Goal: Task Accomplishment & Management: Complete application form

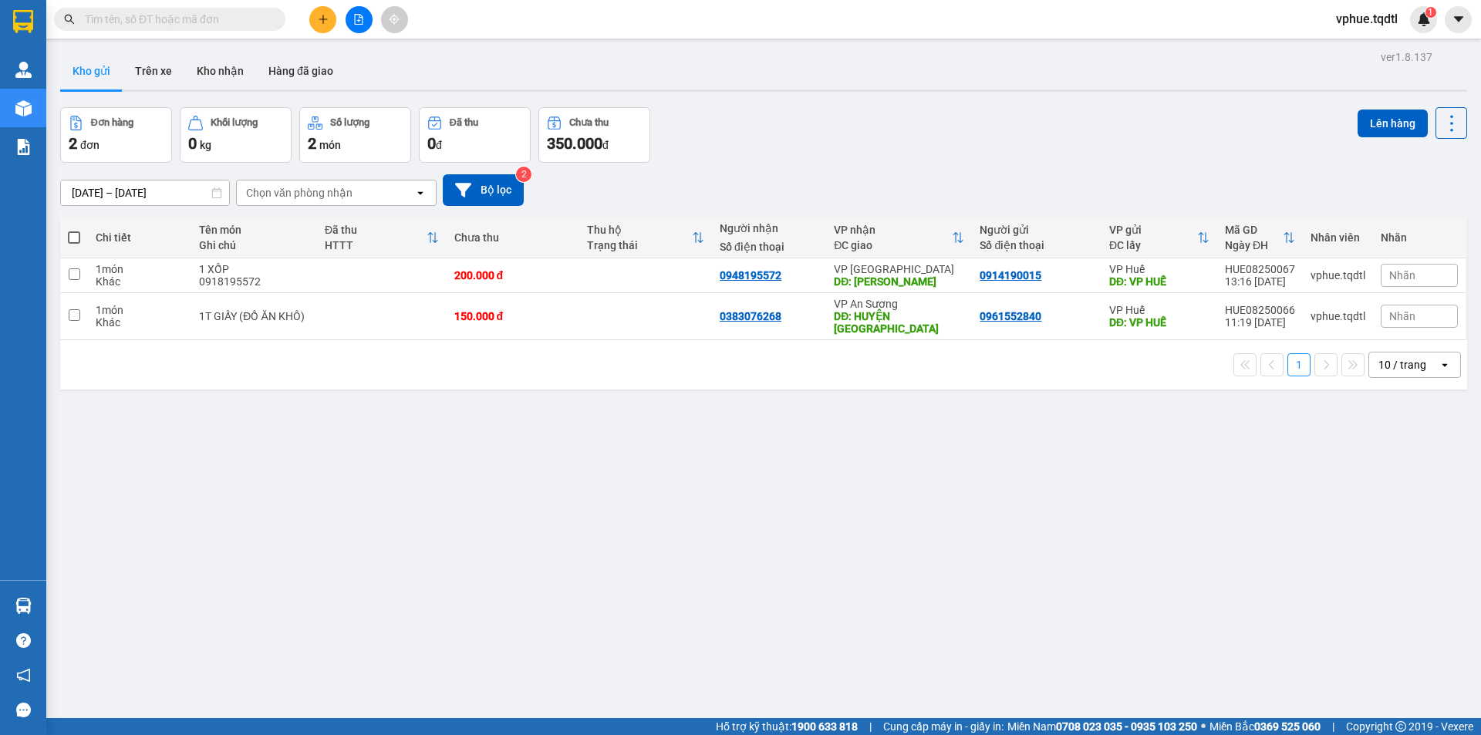
click at [328, 16] on button at bounding box center [322, 19] width 27 height 27
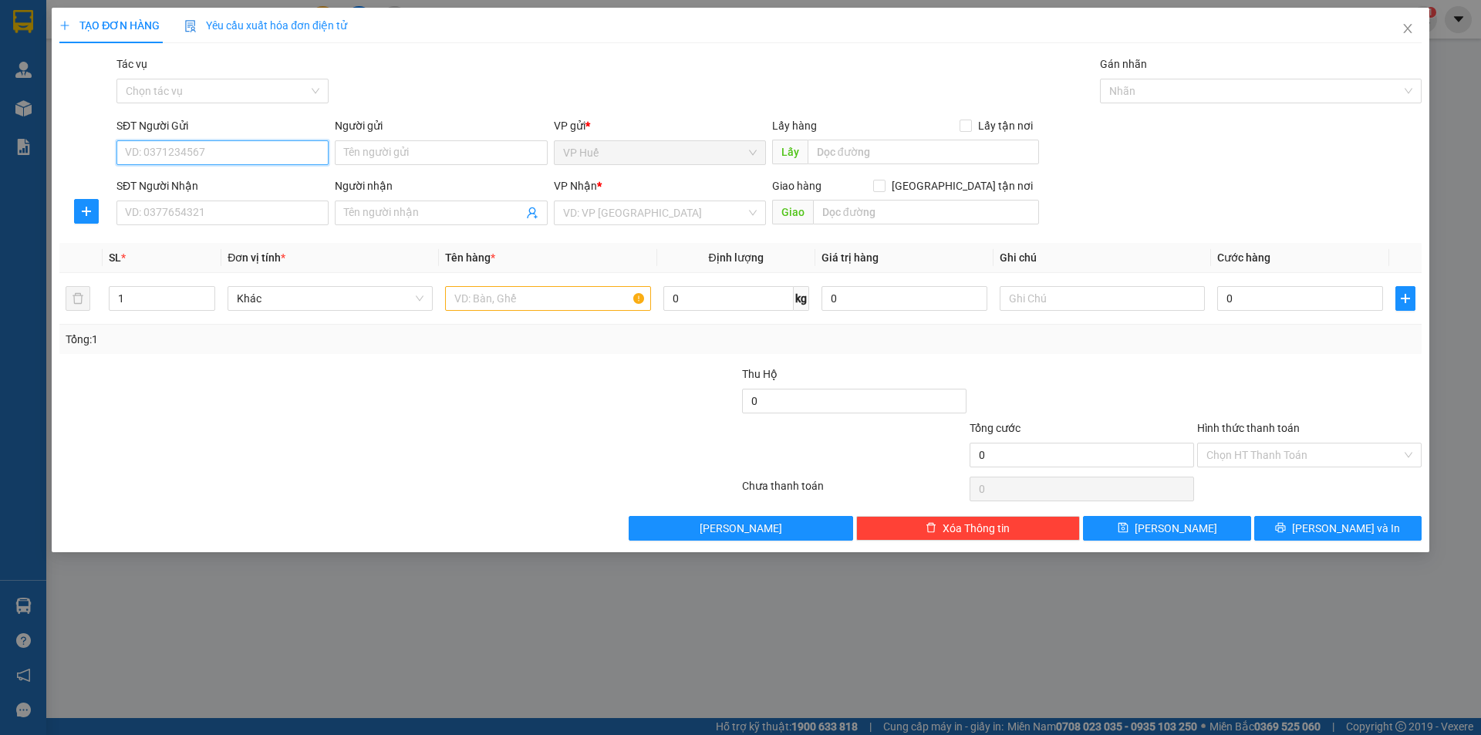
click at [238, 157] on input "SĐT Người Gửi" at bounding box center [223, 152] width 212 height 25
type input "0914544834"
click at [160, 208] on input "SĐT Người Nhận" at bounding box center [223, 213] width 212 height 25
type input "0965450586"
click at [890, 147] on input "text" at bounding box center [923, 152] width 231 height 25
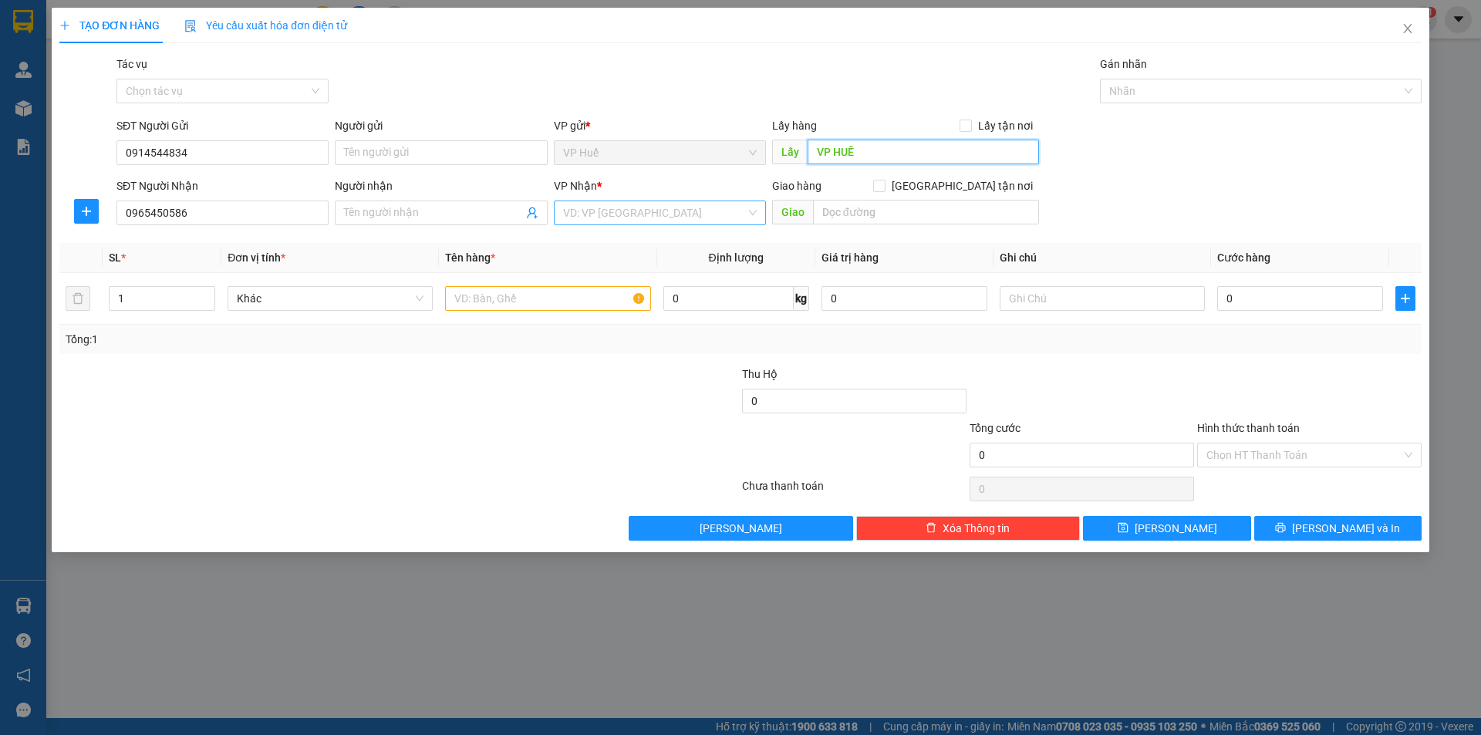
type input "VP HUẾ"
click at [627, 216] on input "search" at bounding box center [654, 212] width 183 height 23
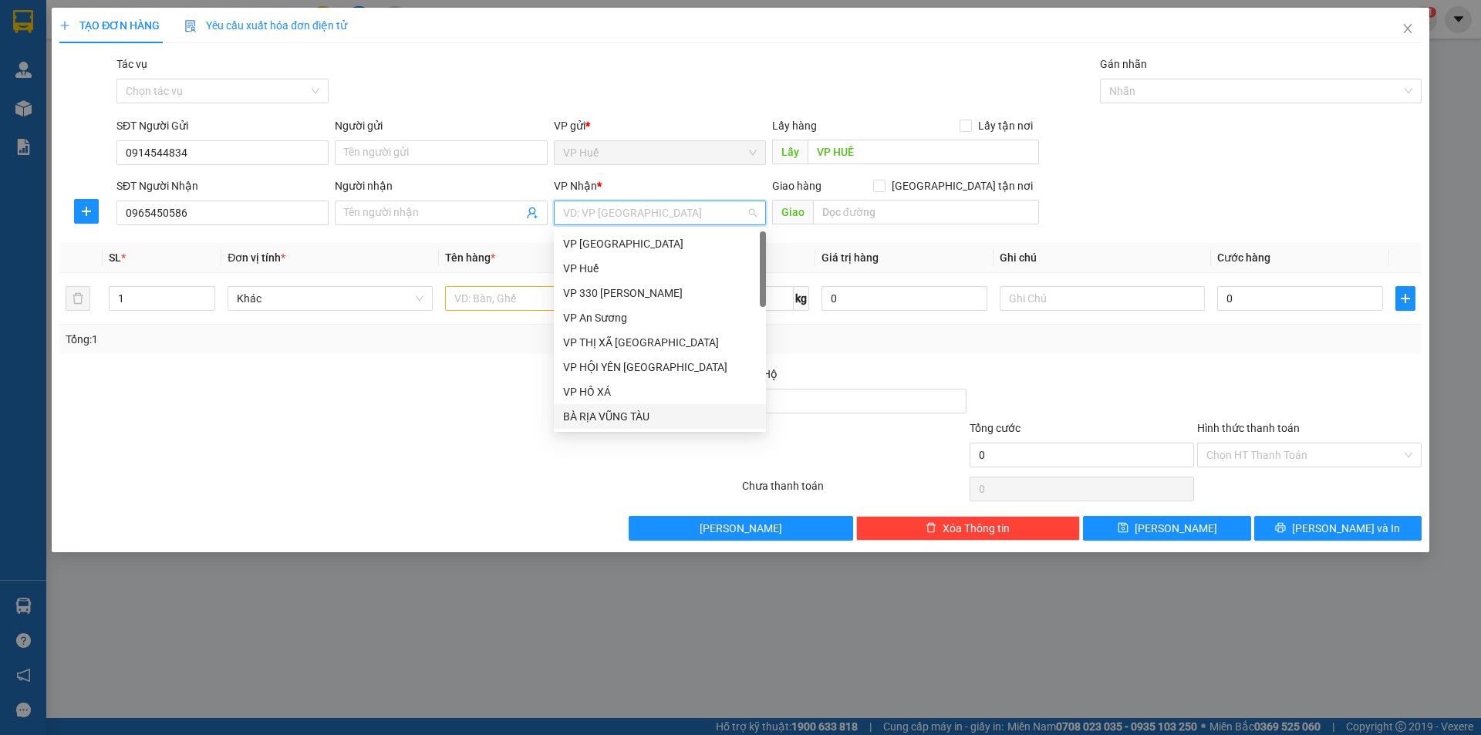
click at [624, 417] on div "BÀ RỊA VŨNG TÀU" at bounding box center [660, 416] width 194 height 17
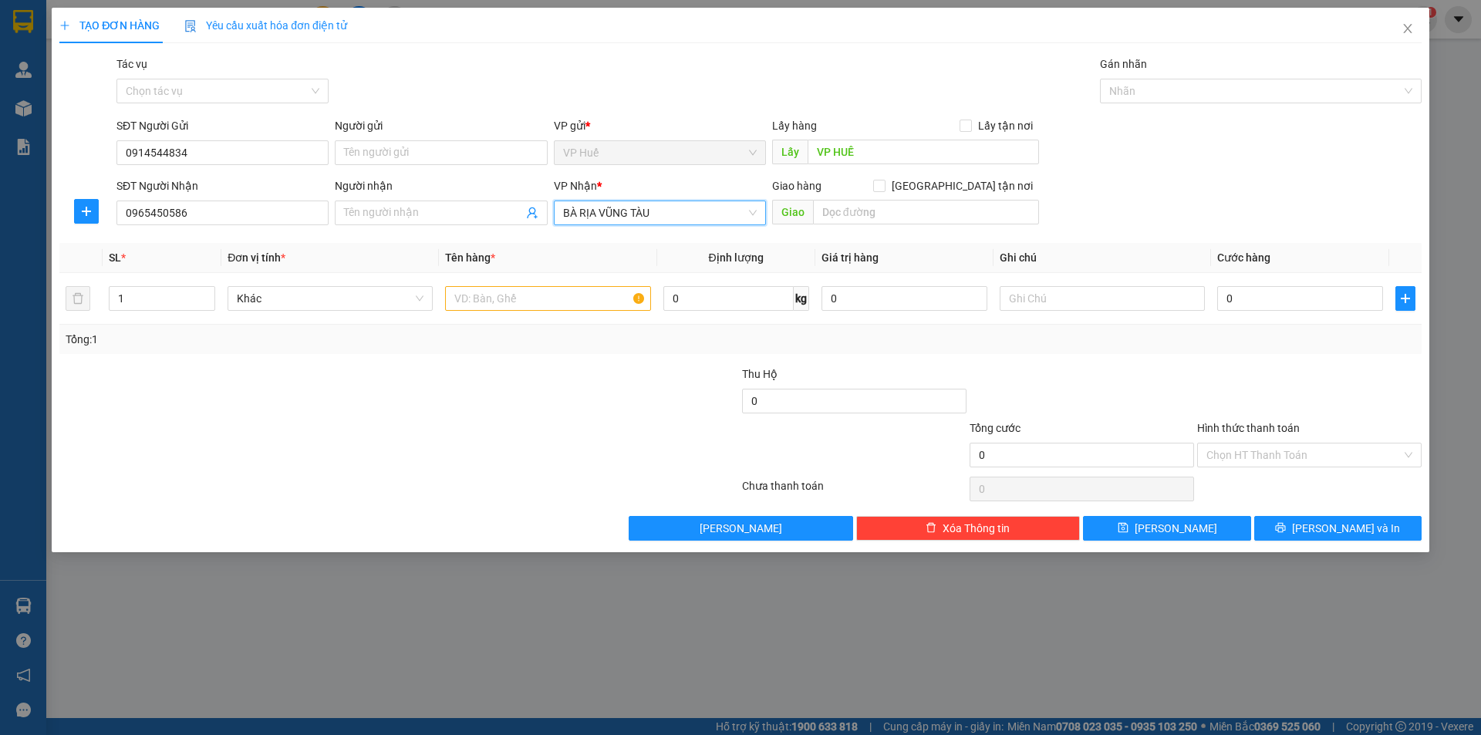
click at [929, 225] on div "Giao hàng [GEOGRAPHIC_DATA] tận nơi [GEOGRAPHIC_DATA]" at bounding box center [905, 204] width 267 height 54
click at [932, 216] on input "text" at bounding box center [926, 212] width 226 height 25
type input "B"
type input "VŨNG TÀU"
click at [498, 306] on input "text" at bounding box center [547, 298] width 205 height 25
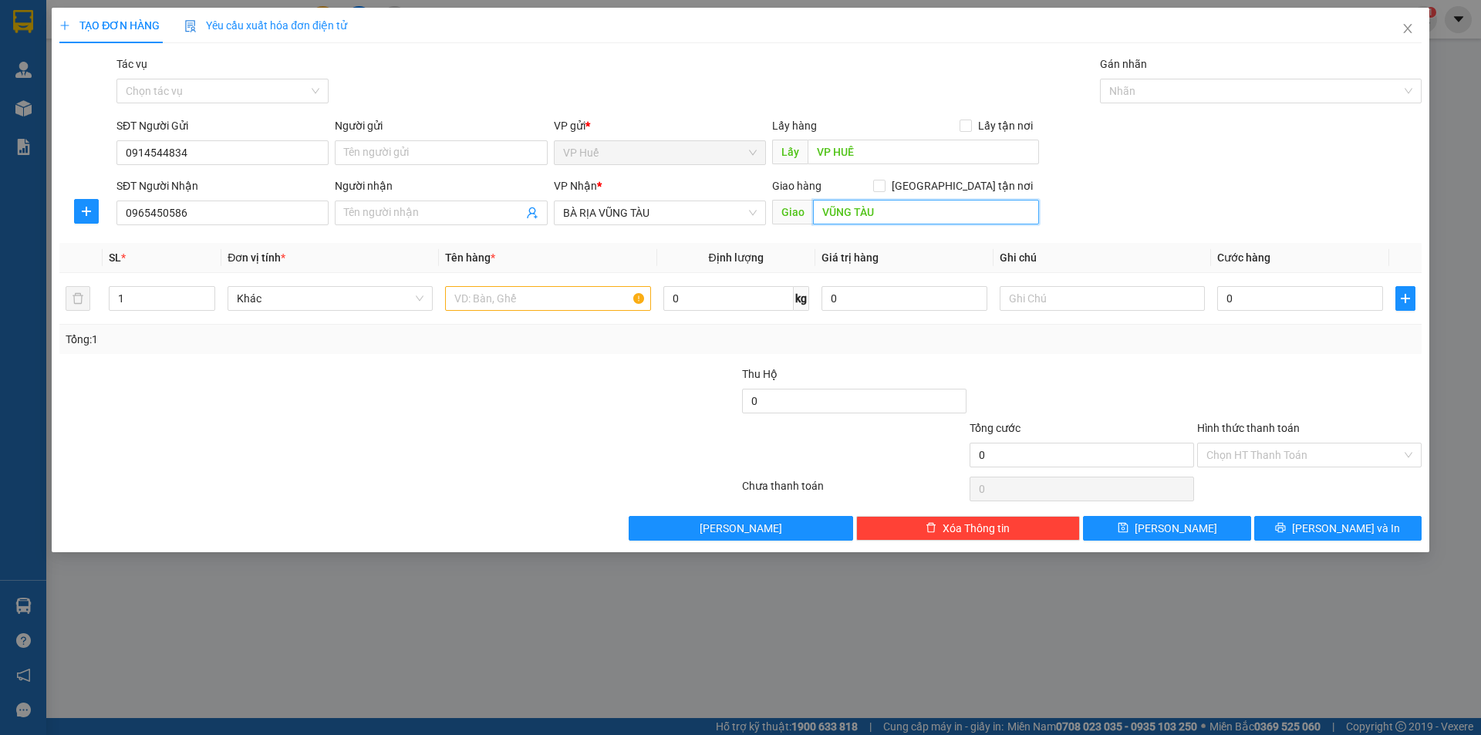
click at [907, 212] on input "VŨNG TÀU" at bounding box center [926, 212] width 226 height 25
click at [503, 296] on input "text" at bounding box center [547, 298] width 205 height 25
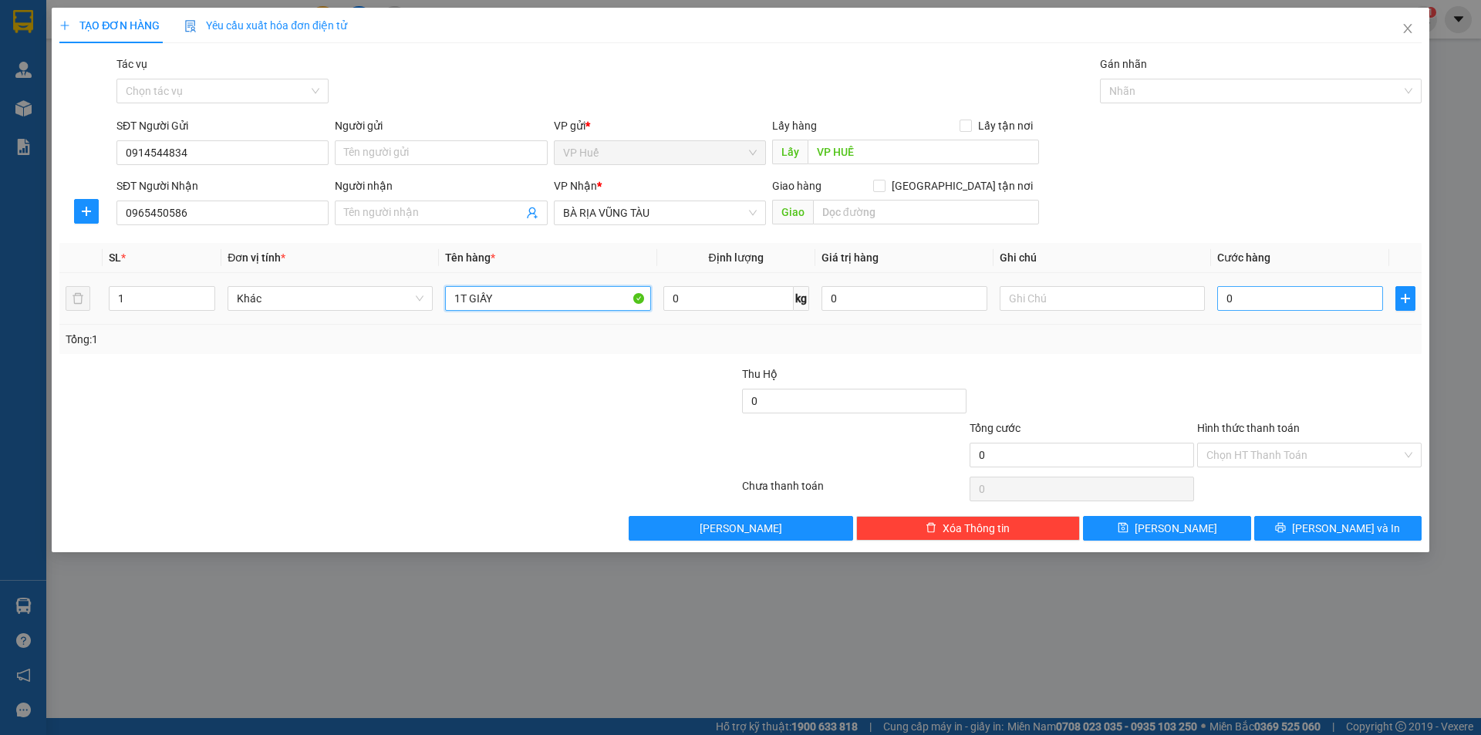
type input "1T GIẤY"
click at [1310, 292] on input "0" at bounding box center [1301, 298] width 166 height 25
type input "1"
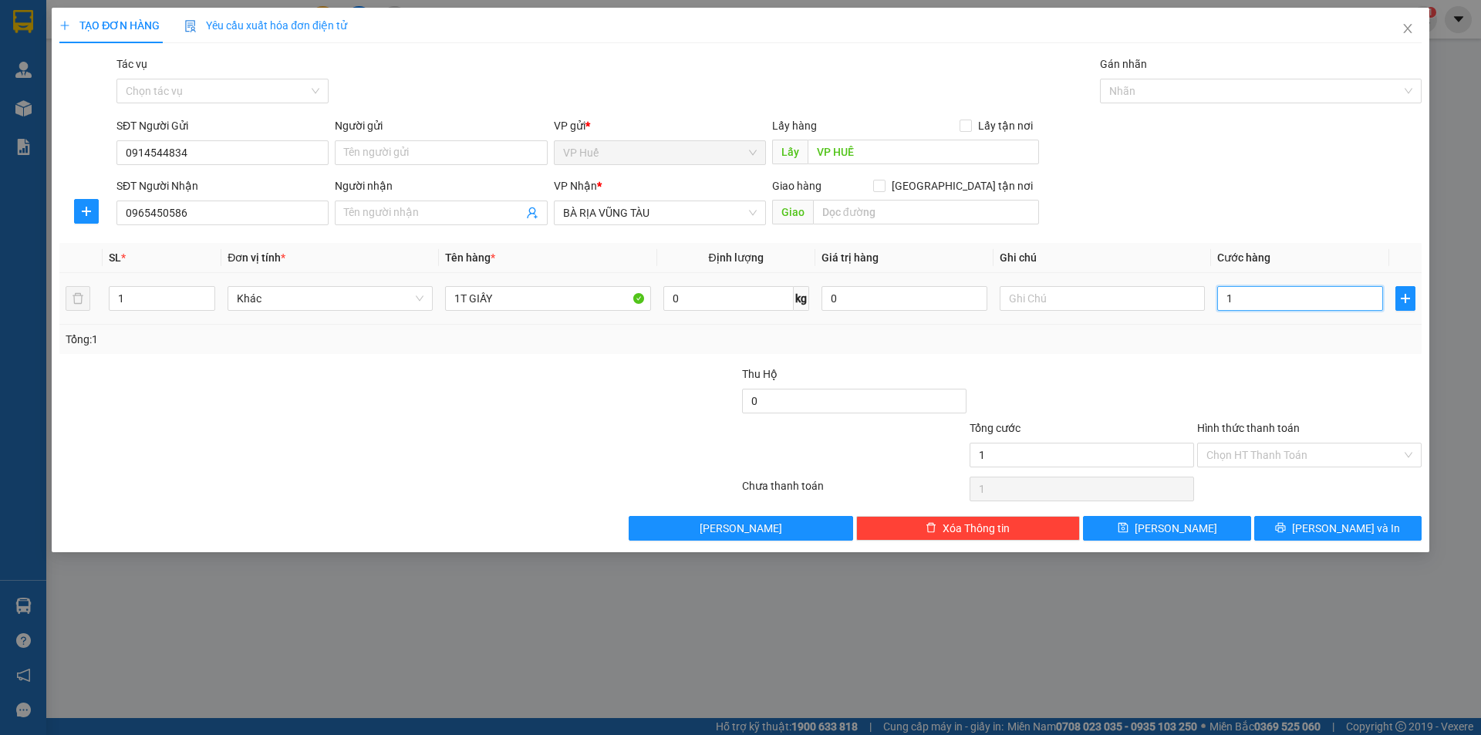
type input "10"
type input "100"
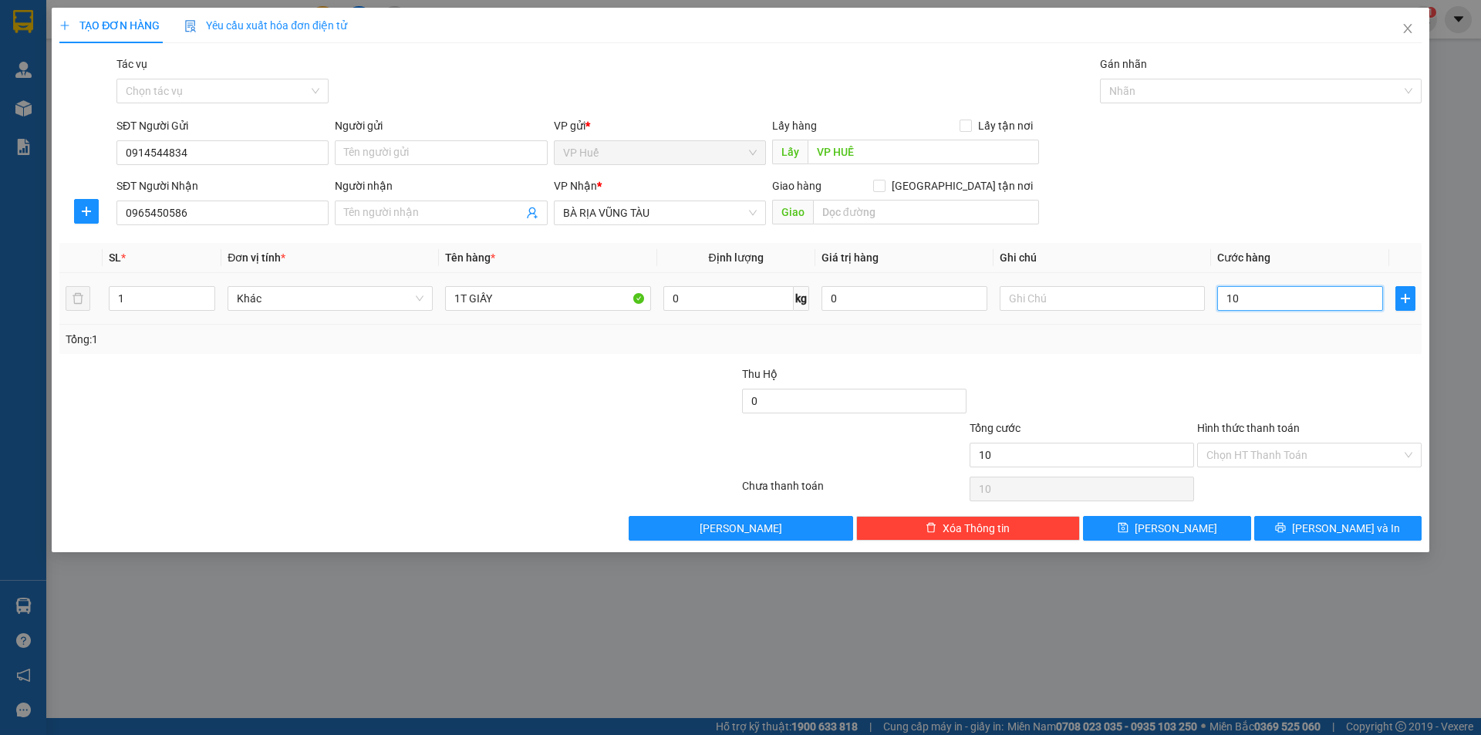
type input "100"
type input "1.000"
type input "10.000"
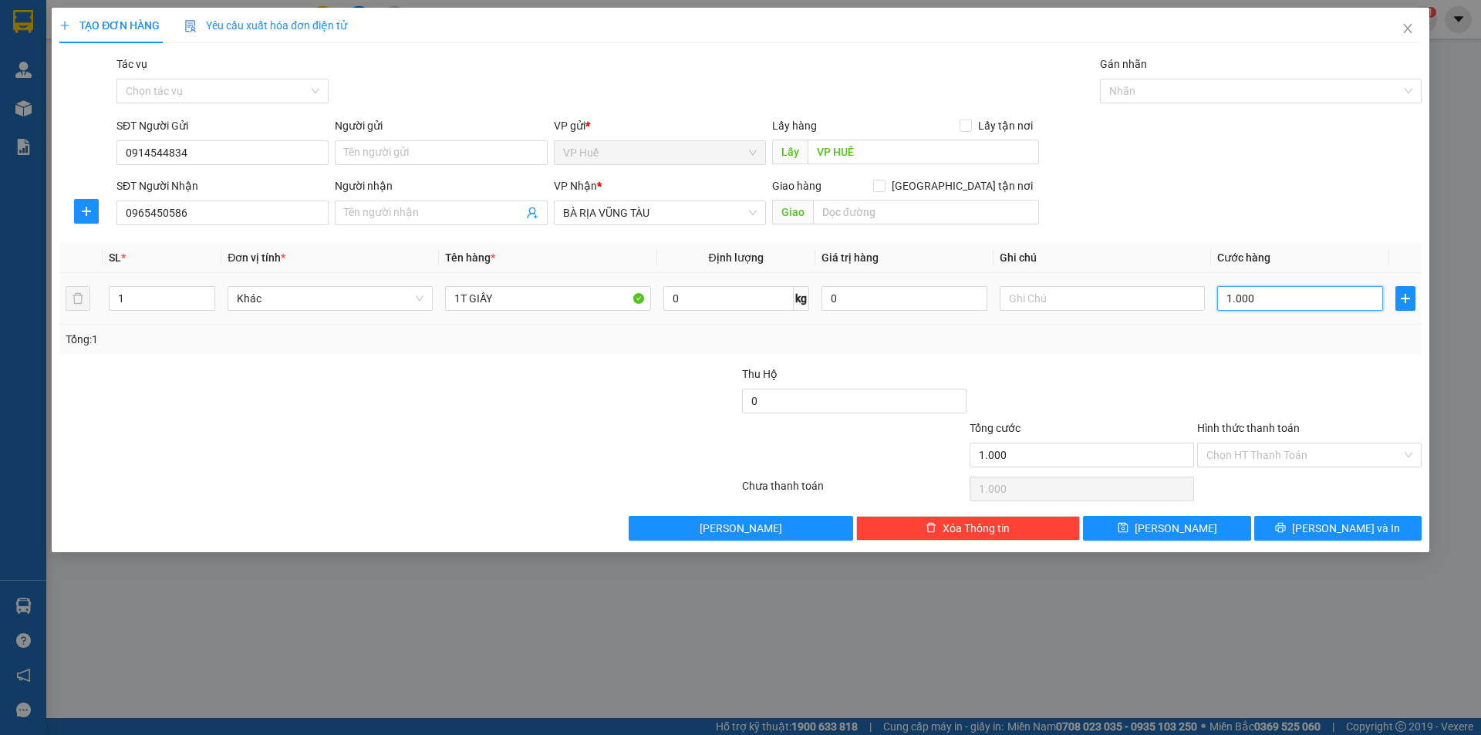
type input "10.000"
type input "100.000"
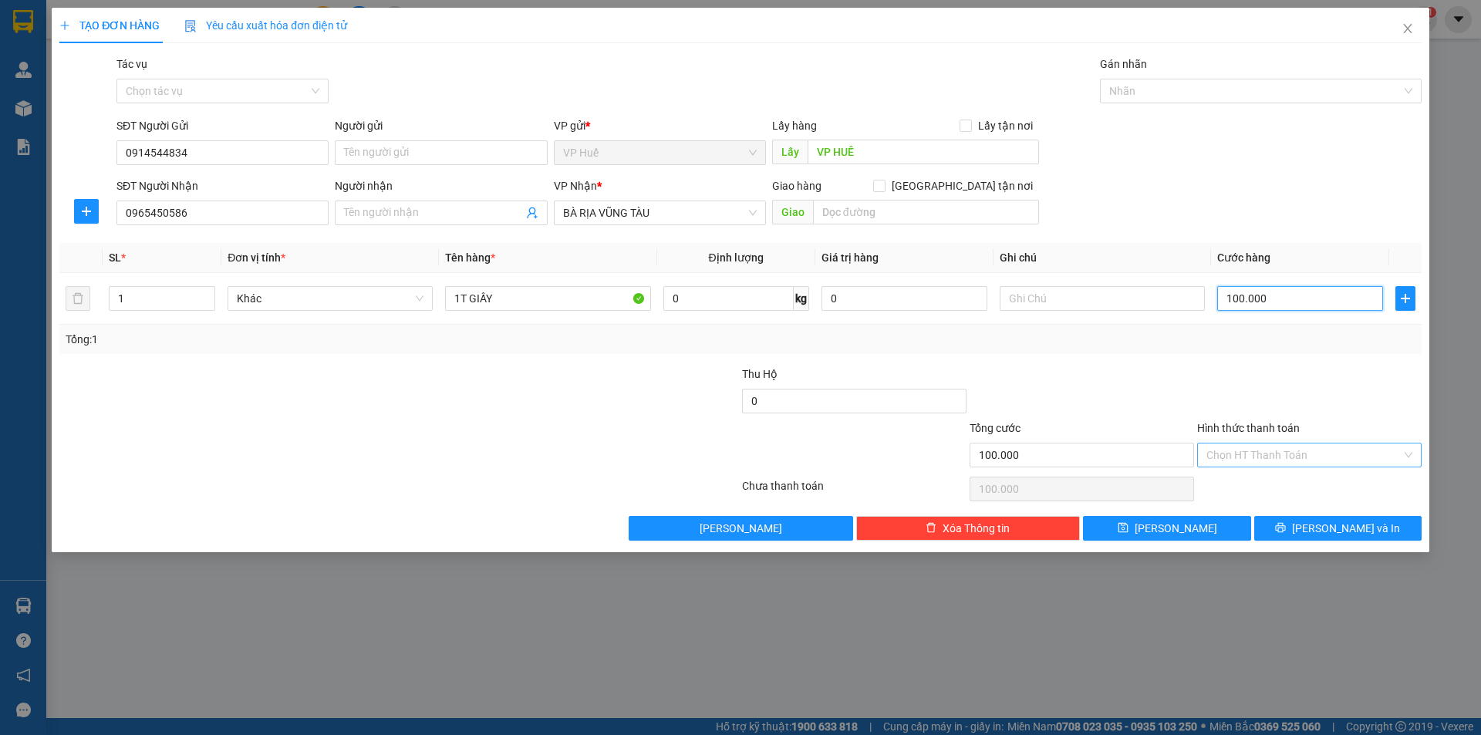
type input "100.000"
click at [1300, 461] on input "Hình thức thanh toán" at bounding box center [1304, 455] width 195 height 23
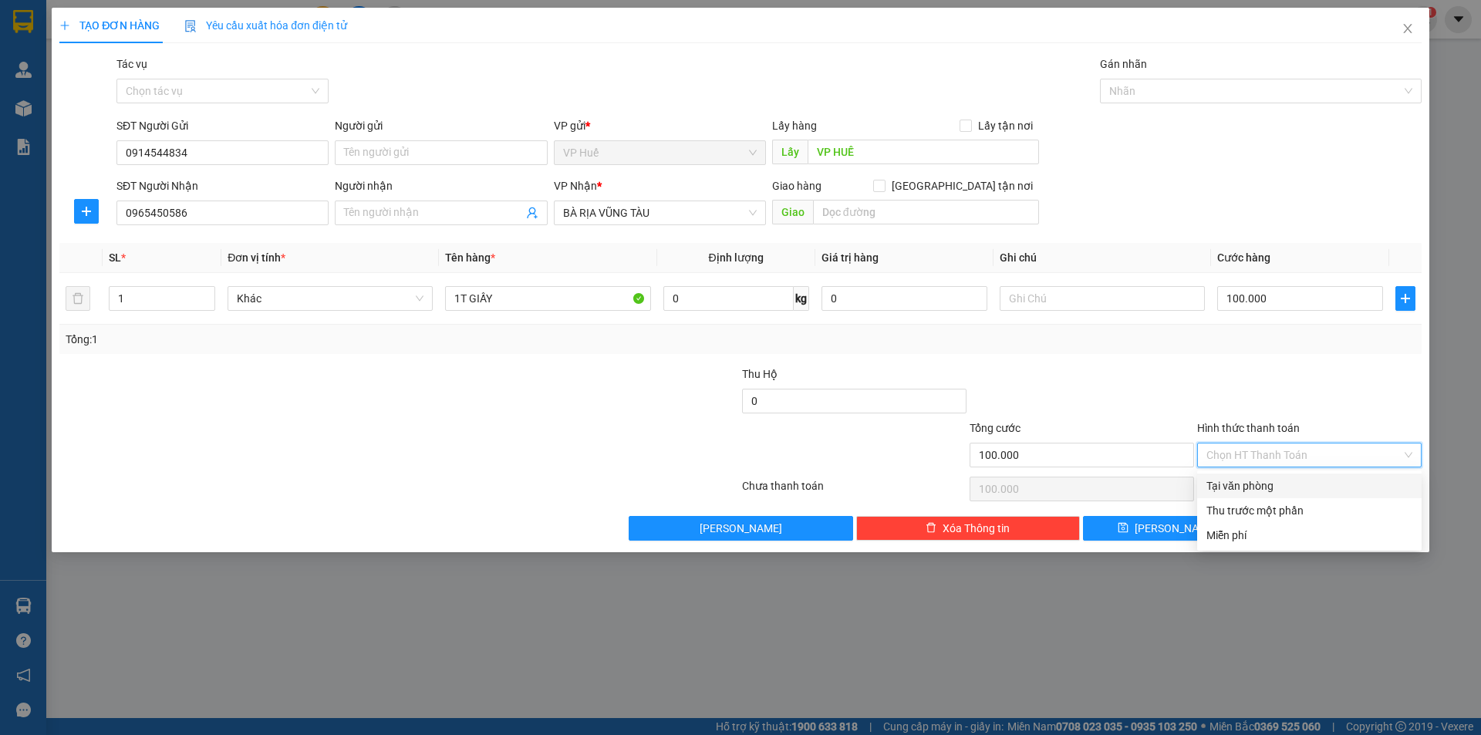
click at [1275, 479] on div "Tại văn phòng" at bounding box center [1310, 486] width 206 height 17
type input "0"
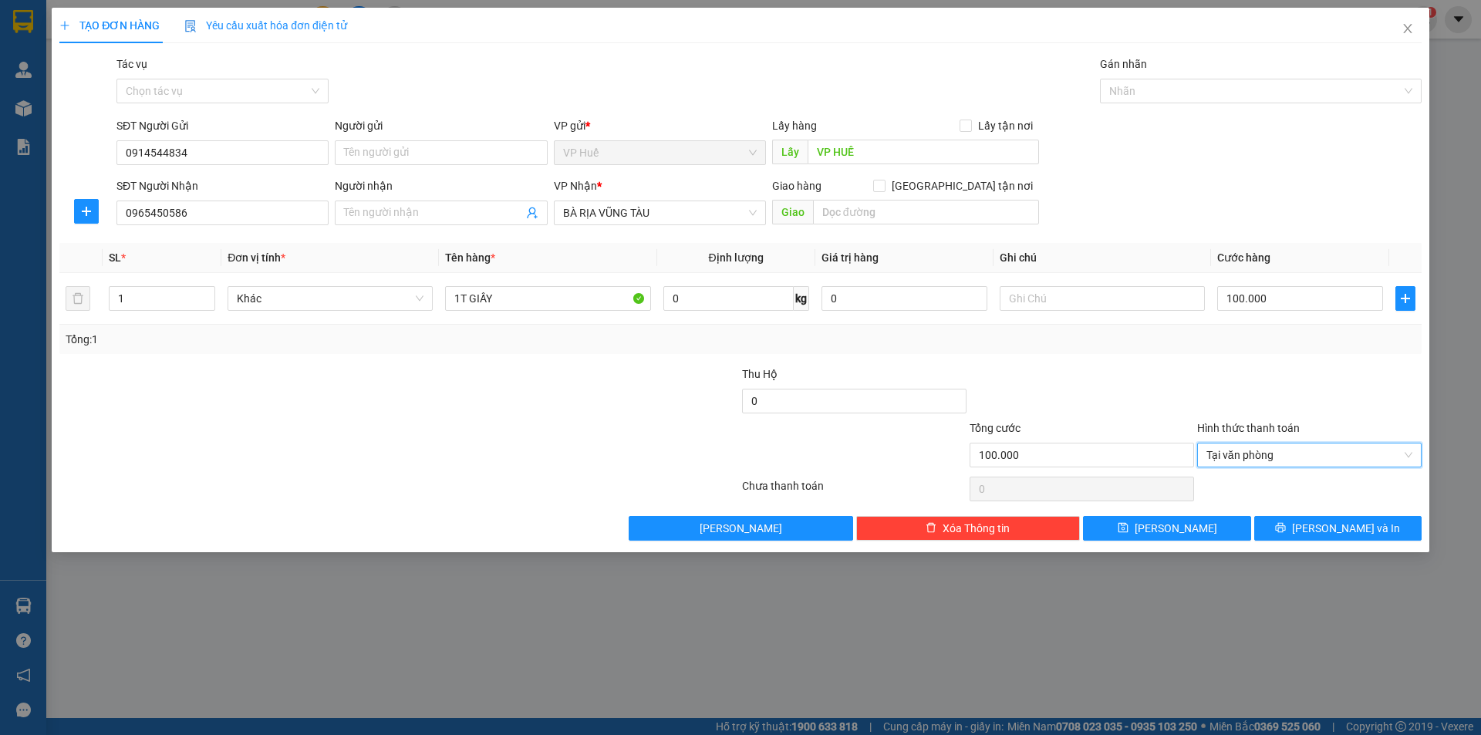
click at [860, 227] on div "Giao hàng [GEOGRAPHIC_DATA] tận nơi [GEOGRAPHIC_DATA]" at bounding box center [905, 204] width 267 height 54
click at [863, 217] on input "text" at bounding box center [926, 212] width 226 height 25
click at [908, 211] on input "text" at bounding box center [926, 212] width 226 height 25
type input "VŨNG TÀU"
click at [1215, 393] on div at bounding box center [1310, 393] width 228 height 54
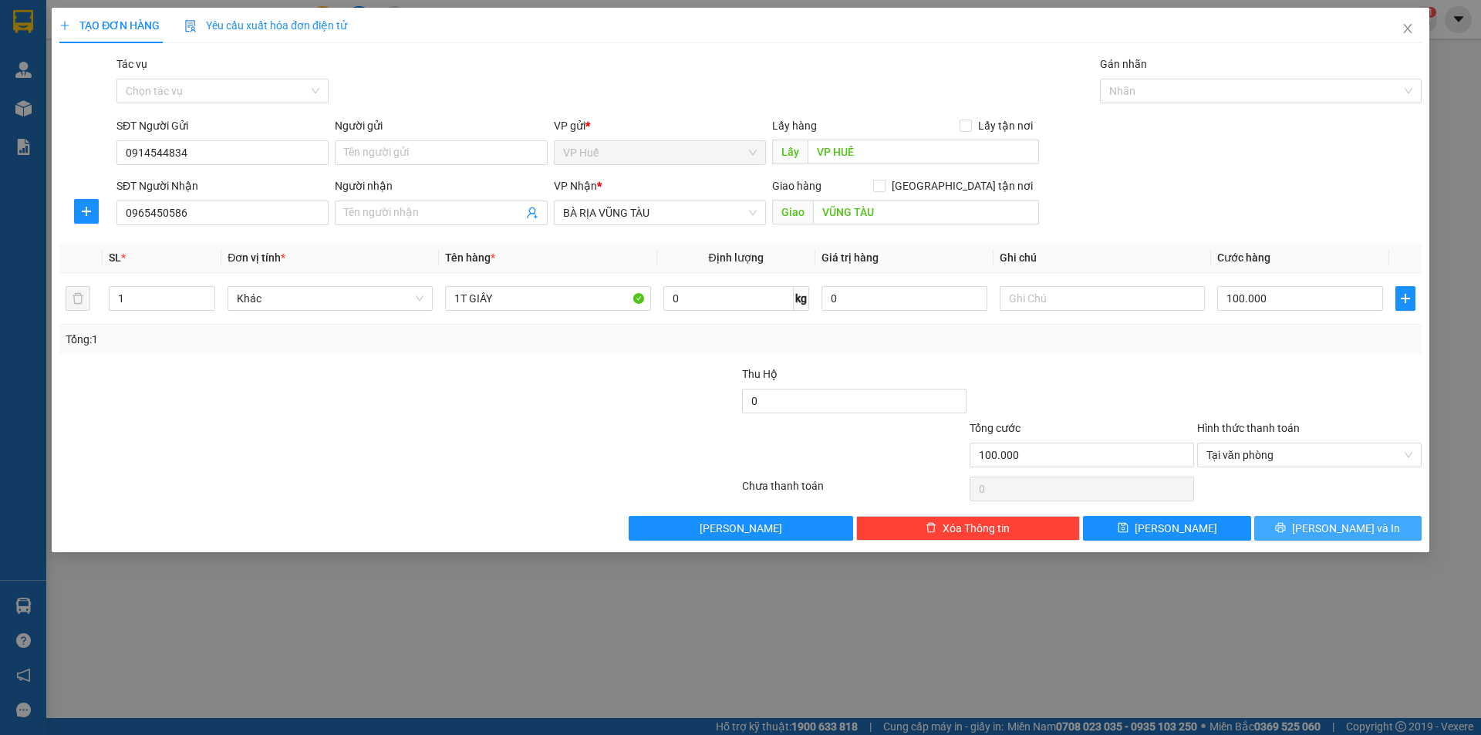
click at [1319, 521] on button "[PERSON_NAME] và In" at bounding box center [1338, 528] width 167 height 25
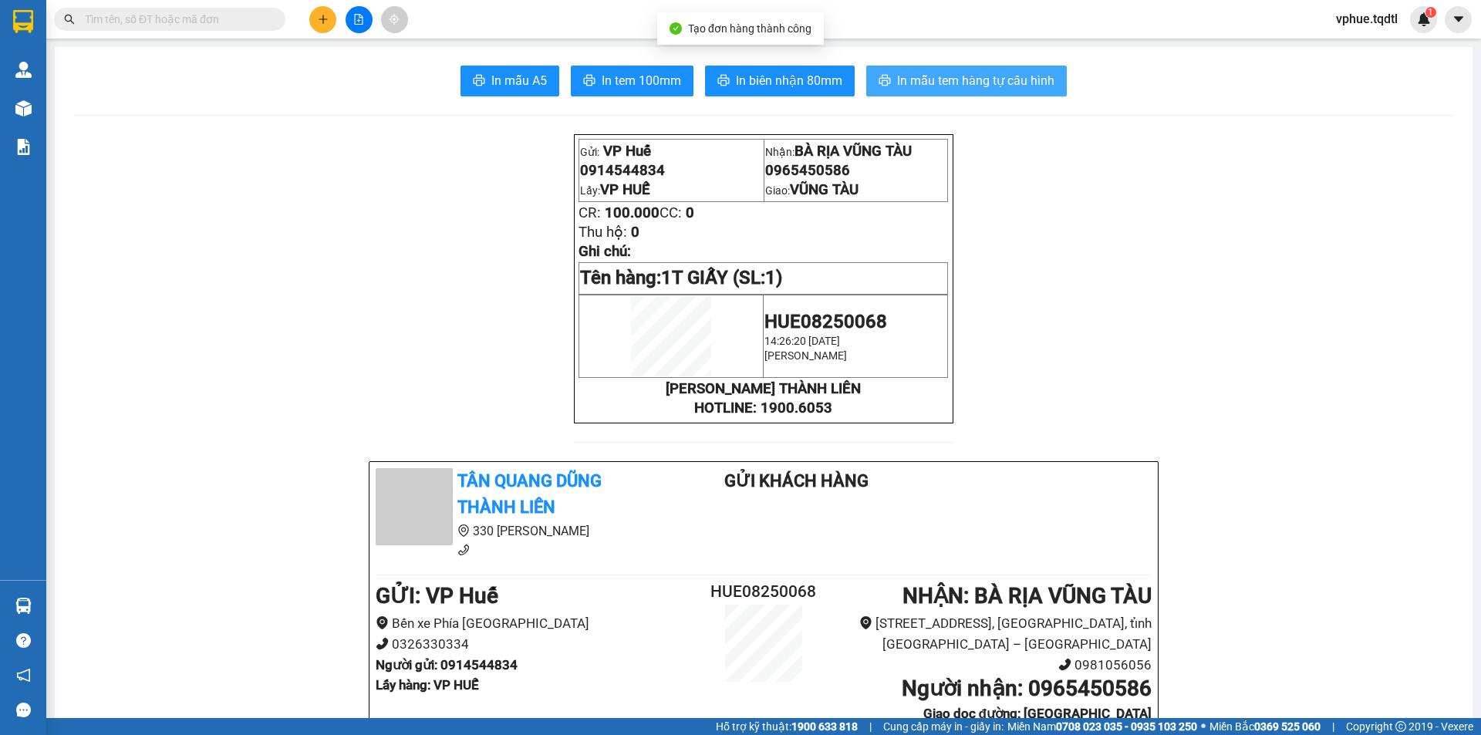
click at [1012, 74] on span "In mẫu tem hàng tự cấu hình" at bounding box center [975, 80] width 157 height 19
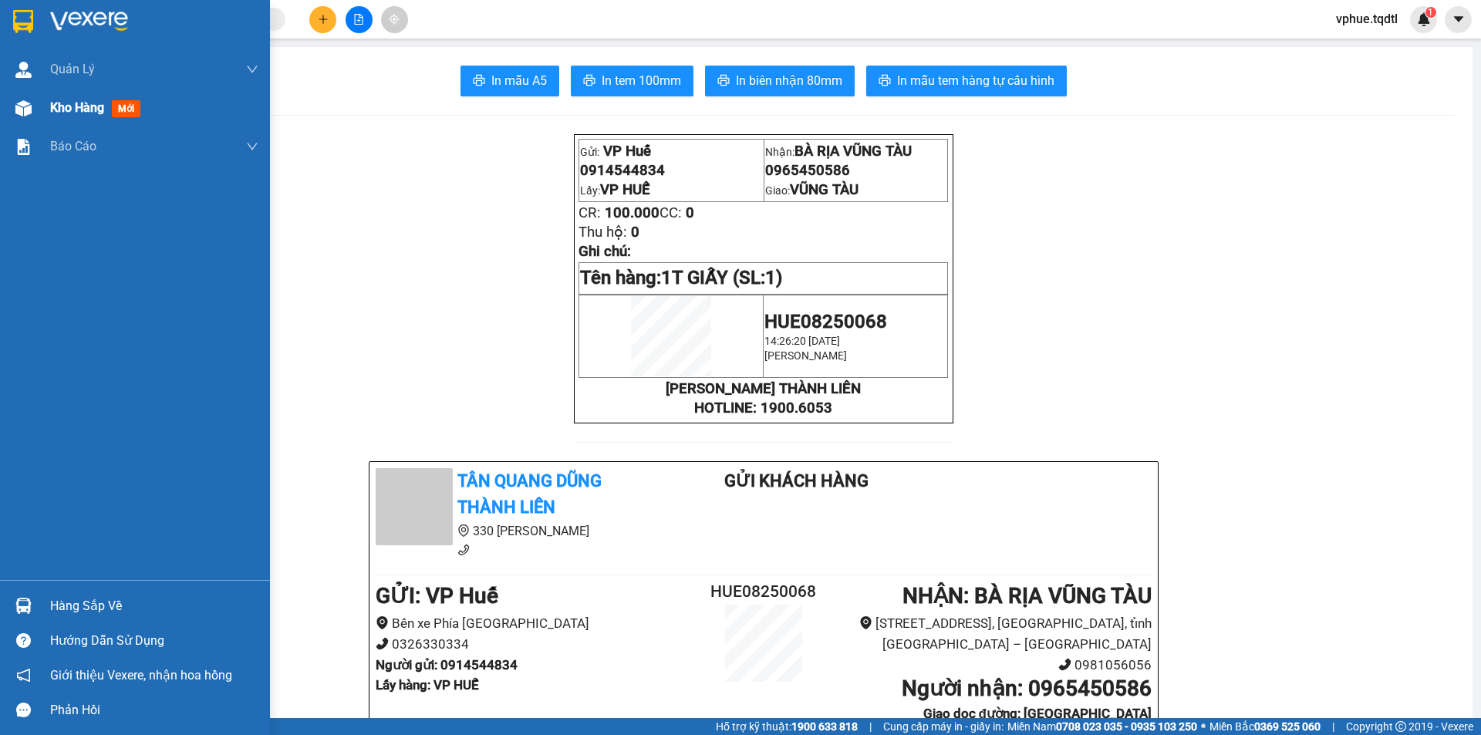
click at [31, 120] on div at bounding box center [23, 108] width 27 height 27
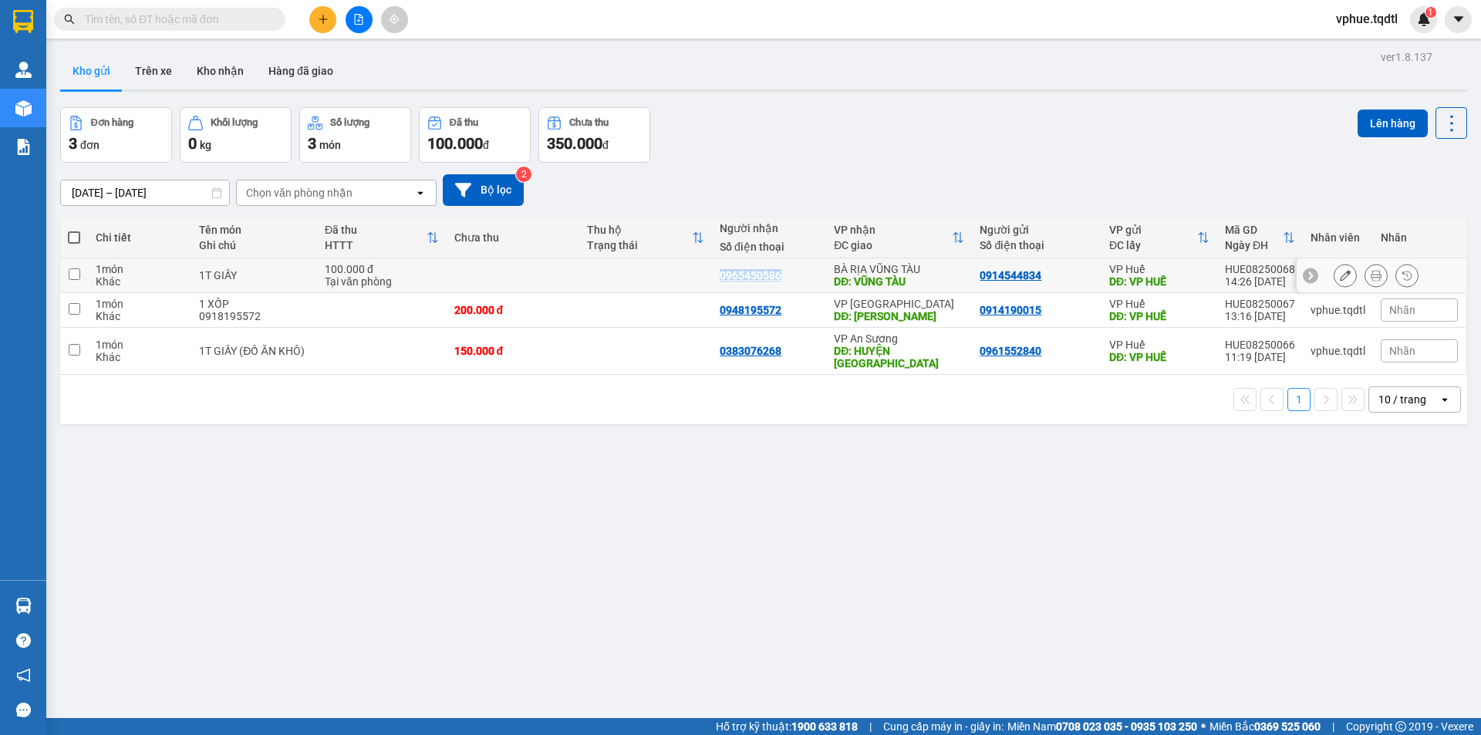
drag, startPoint x: 717, startPoint y: 279, endPoint x: 778, endPoint y: 275, distance: 61.0
click at [778, 275] on div "0965450586" at bounding box center [769, 275] width 99 height 12
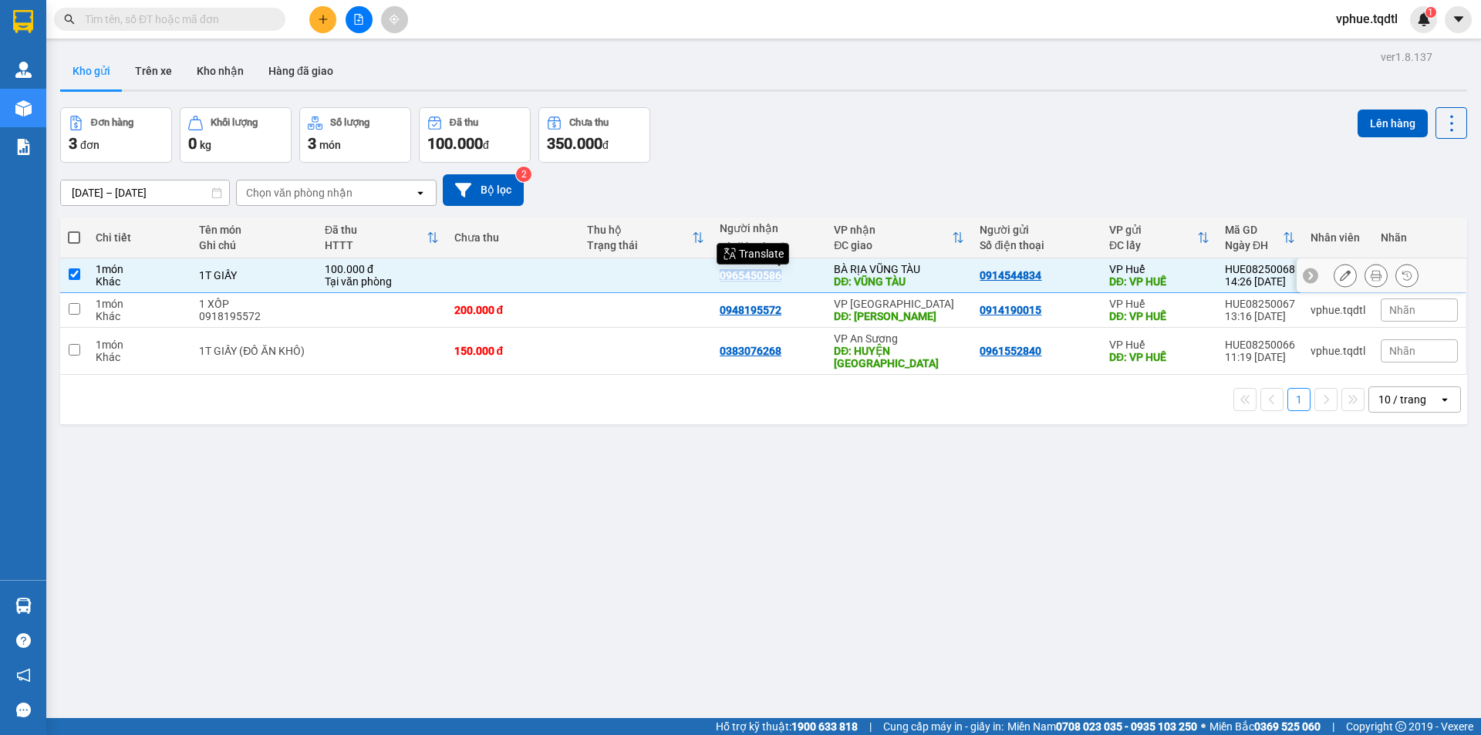
copy div "0965450586"
click at [230, 269] on div "1T GIẤY" at bounding box center [254, 275] width 110 height 12
checkbox input "false"
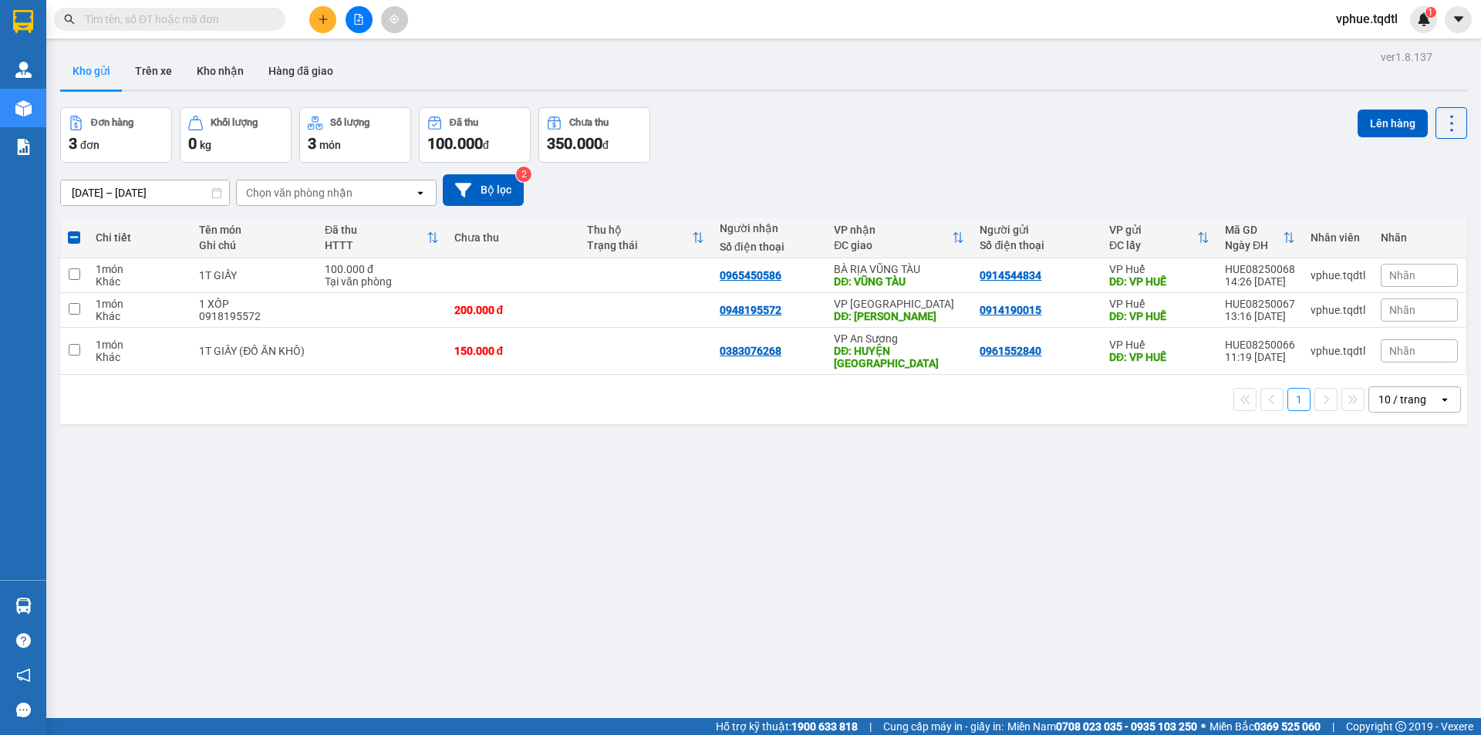
click at [441, 583] on div "ver 1.8.137 Kho gửi Trên xe Kho nhận Hàng đã giao Đơn hàng 3 đơn Khối lượng 0 k…" at bounding box center [764, 413] width 1420 height 735
drag, startPoint x: 745, startPoint y: 311, endPoint x: 781, endPoint y: 310, distance: 36.3
click at [781, 310] on tr "1 món Khác 1 XỐP 0918195572 200.000 đ 0948195572 VP [GEOGRAPHIC_DATA] DĐ: ĐỨC T…" at bounding box center [763, 310] width 1407 height 35
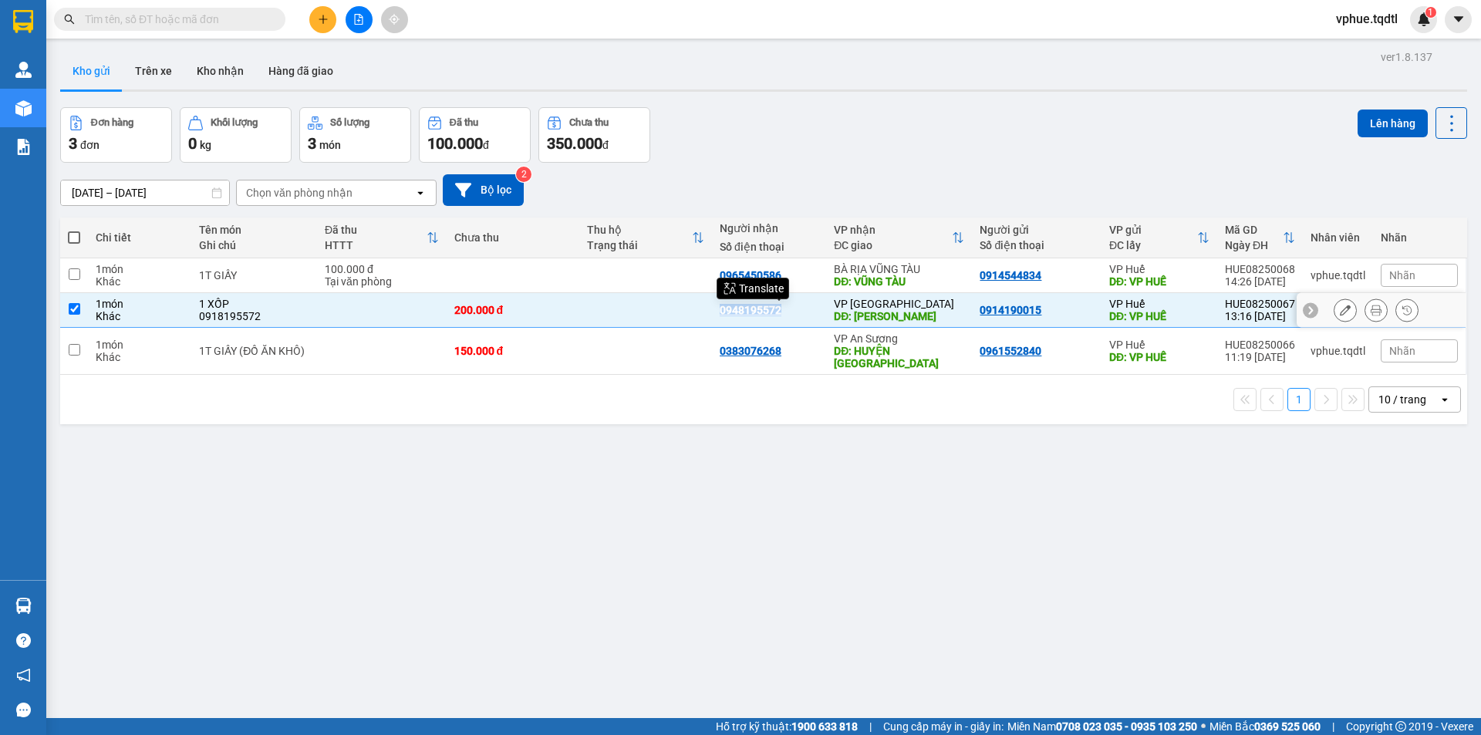
copy div "0948195572"
click at [734, 474] on div "ver 1.8.137 Kho gửi Trên xe Kho nhận Hàng đã giao Đơn hàng 3 đơn Khối lượng 0 k…" at bounding box center [764, 413] width 1420 height 735
click at [421, 319] on td at bounding box center [382, 310] width 130 height 35
checkbox input "false"
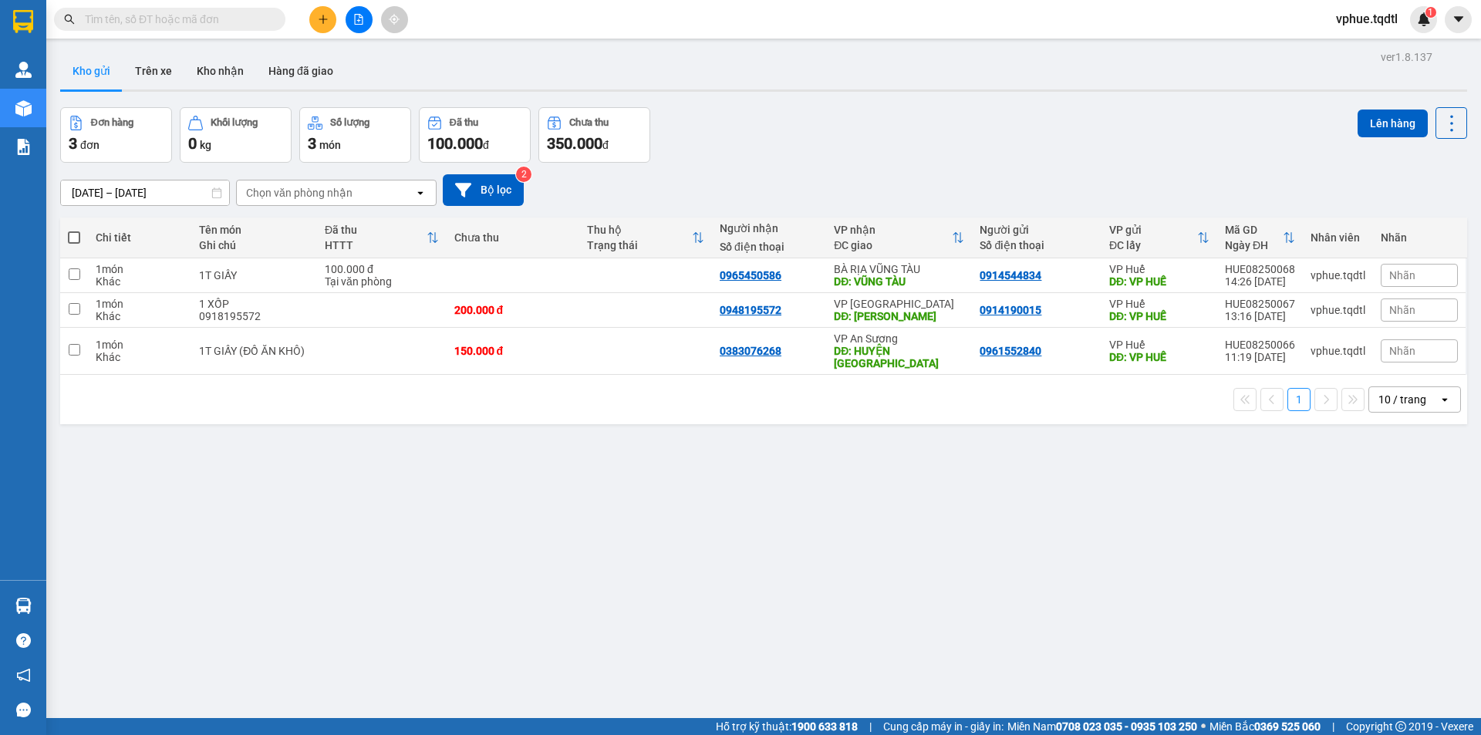
drag, startPoint x: 475, startPoint y: 566, endPoint x: 421, endPoint y: 560, distance: 54.4
click at [474, 566] on div "ver 1.8.137 Kho gửi Trên xe Kho nhận Hàng đã giao Đơn hàng 3 đơn Khối lượng 0 k…" at bounding box center [764, 413] width 1420 height 735
